Goal: Navigation & Orientation: Find specific page/section

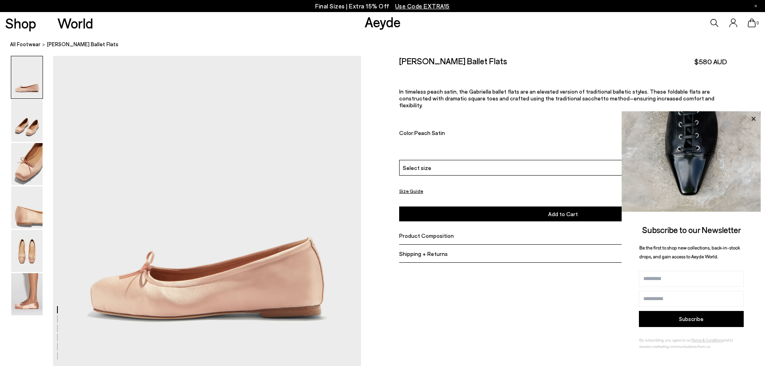
click at [756, 119] on icon at bounding box center [753, 119] width 10 height 10
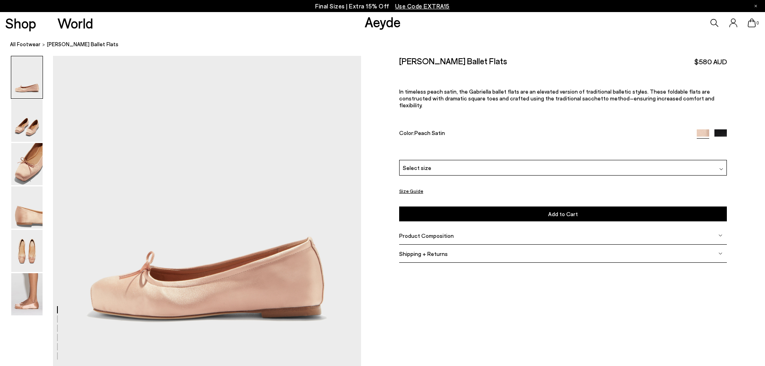
click at [442, 6] on span "Use Code EXTRA15" at bounding box center [422, 5] width 55 height 7
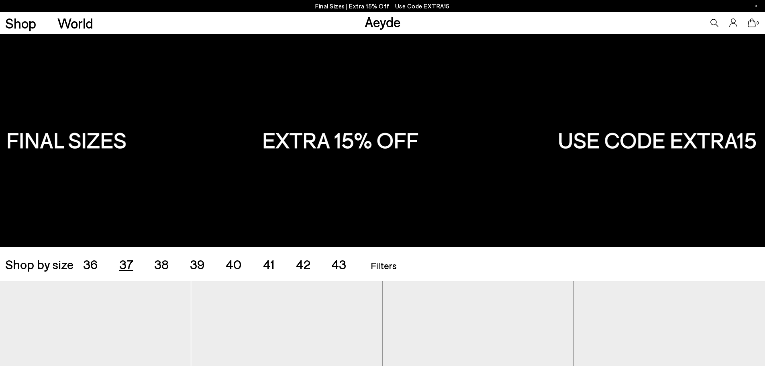
click at [120, 263] on span "37" at bounding box center [126, 263] width 14 height 15
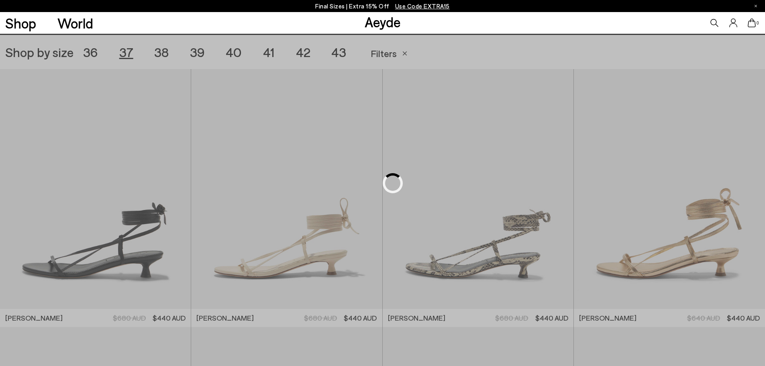
scroll to position [213, 0]
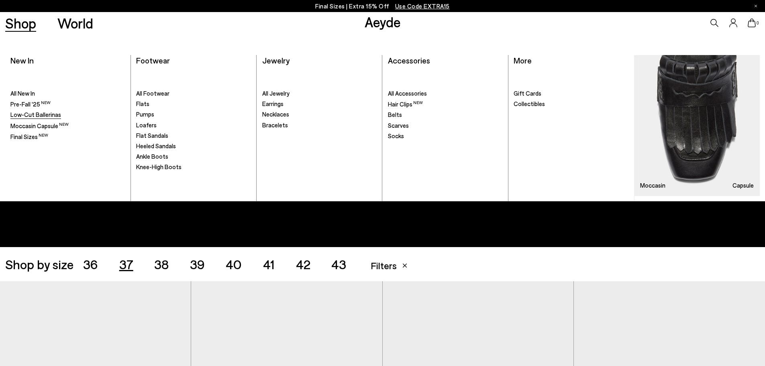
click at [55, 115] on span "Low-Cut Ballerinas" at bounding box center [35, 114] width 51 height 7
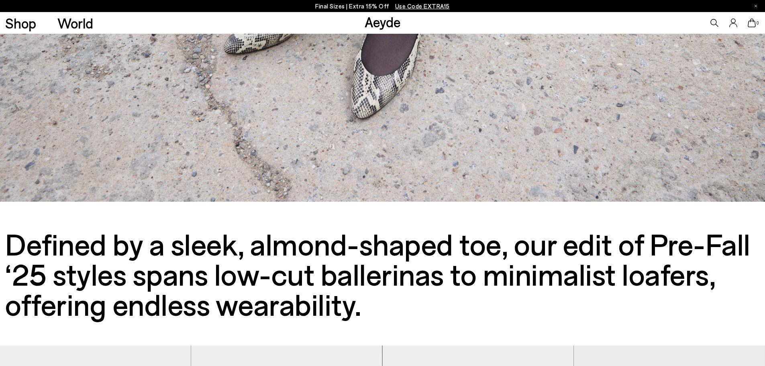
scroll to position [201, 0]
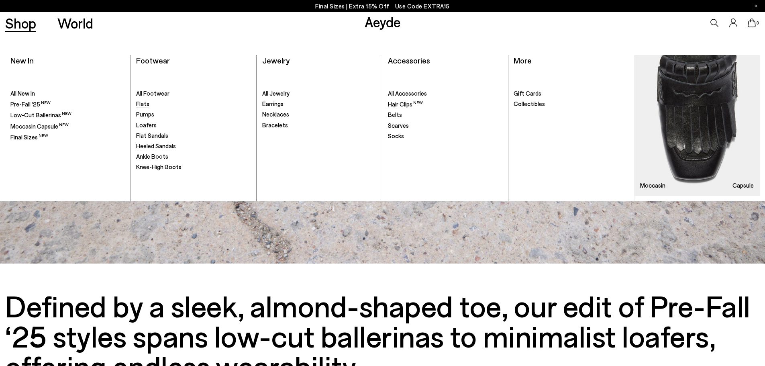
click at [145, 103] on span "Flats" at bounding box center [142, 103] width 13 height 7
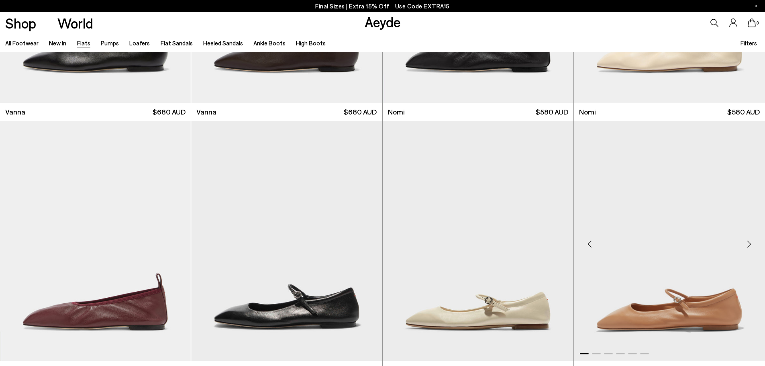
scroll to position [482, 0]
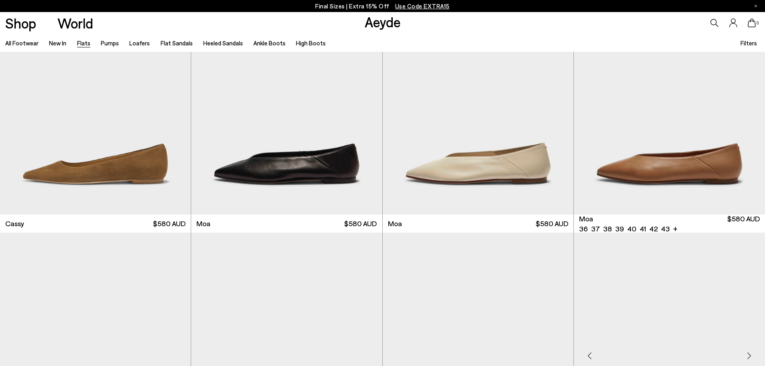
scroll to position [1567, 0]
